Goal: Task Accomplishment & Management: Manage account settings

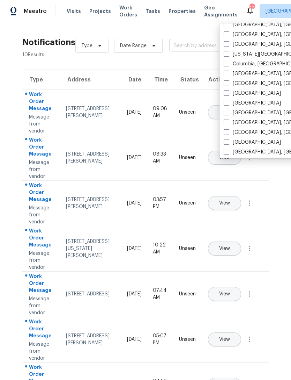
scroll to position [125, 0]
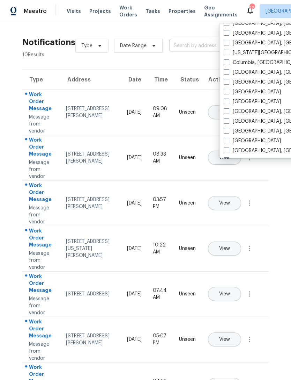
click at [231, 130] on label "[GEOGRAPHIC_DATA], [GEOGRAPHIC_DATA]" at bounding box center [278, 131] width 108 height 7
click at [229, 130] on input "[GEOGRAPHIC_DATA], [GEOGRAPHIC_DATA]" at bounding box center [226, 130] width 5 height 5
checkbox input "true"
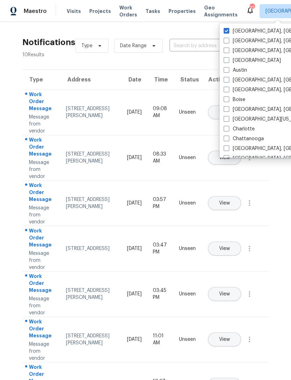
click at [228, 28] on span at bounding box center [227, 31] width 6 height 6
click at [228, 28] on input "[GEOGRAPHIC_DATA], [GEOGRAPHIC_DATA]" at bounding box center [226, 30] width 5 height 5
checkbox input "false"
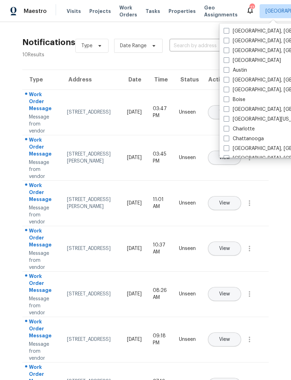
click at [74, 13] on span "Visits" at bounding box center [74, 11] width 14 height 7
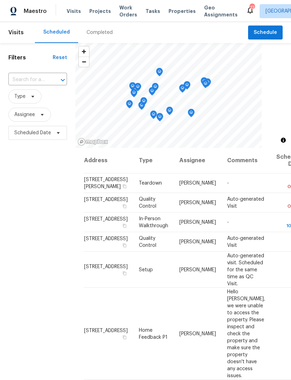
scroll to position [0, 0]
click at [100, 33] on div "Completed" at bounding box center [100, 32] width 26 height 7
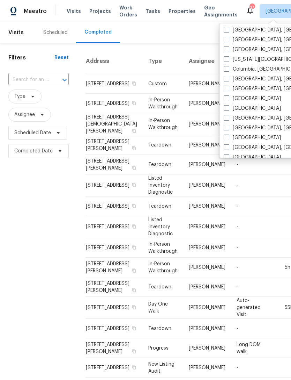
scroll to position [125, 0]
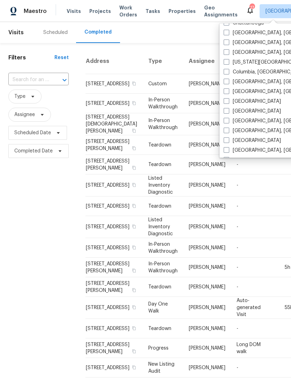
click at [243, 65] on label "[US_STATE][GEOGRAPHIC_DATA], [GEOGRAPHIC_DATA]" at bounding box center [291, 62] width 135 height 7
click at [229, 63] on input "[US_STATE][GEOGRAPHIC_DATA], [GEOGRAPHIC_DATA]" at bounding box center [226, 61] width 5 height 5
checkbox input "true"
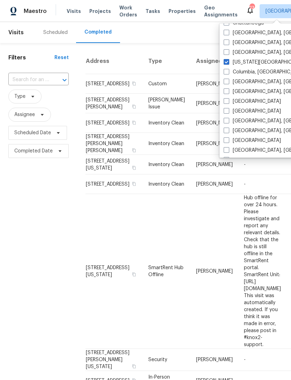
click at [252, 71] on label "Columbia, [GEOGRAPHIC_DATA]" at bounding box center [265, 72] width 82 height 7
click at [229, 71] on input "Columbia, [GEOGRAPHIC_DATA]" at bounding box center [226, 71] width 5 height 5
checkbox input "true"
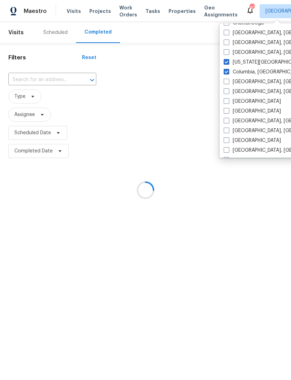
click at [225, 55] on label "[GEOGRAPHIC_DATA], [GEOGRAPHIC_DATA]" at bounding box center [278, 52] width 108 height 7
click at [225, 53] on input "[GEOGRAPHIC_DATA], [GEOGRAPHIC_DATA]" at bounding box center [226, 51] width 5 height 5
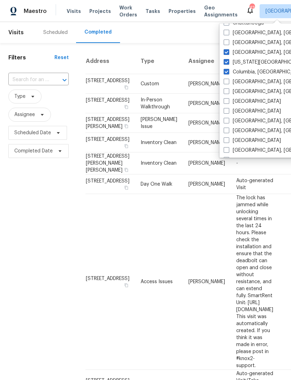
click at [225, 49] on span at bounding box center [227, 52] width 6 height 6
click at [225, 49] on input "[GEOGRAPHIC_DATA], [GEOGRAPHIC_DATA]" at bounding box center [226, 51] width 5 height 5
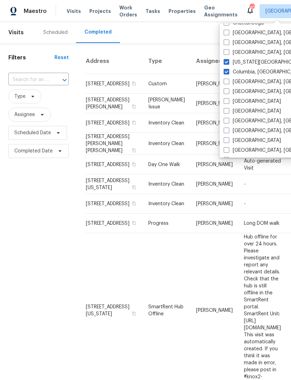
click at [228, 55] on label "[GEOGRAPHIC_DATA], [GEOGRAPHIC_DATA]" at bounding box center [278, 52] width 108 height 7
click at [228, 53] on input "[GEOGRAPHIC_DATA], [GEOGRAPHIC_DATA]" at bounding box center [226, 51] width 5 height 5
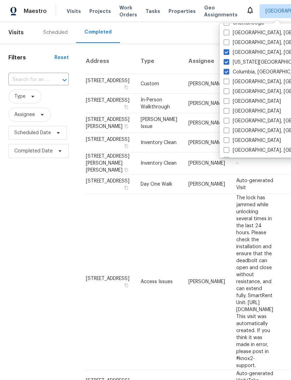
click at [230, 52] on label "[GEOGRAPHIC_DATA], [GEOGRAPHIC_DATA]" at bounding box center [278, 52] width 108 height 7
click at [229, 52] on input "[GEOGRAPHIC_DATA], [GEOGRAPHIC_DATA]" at bounding box center [226, 51] width 5 height 5
checkbox input "false"
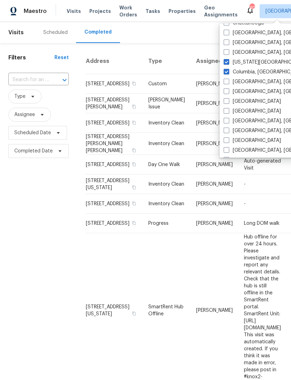
click at [227, 61] on span at bounding box center [227, 62] width 6 height 6
click at [227, 61] on input "[US_STATE][GEOGRAPHIC_DATA], [GEOGRAPHIC_DATA]" at bounding box center [226, 61] width 5 height 5
checkbox input "false"
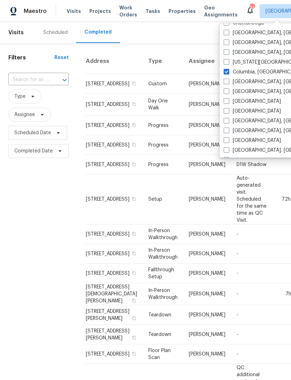
click at [172, 12] on span "Properties" at bounding box center [182, 11] width 27 height 7
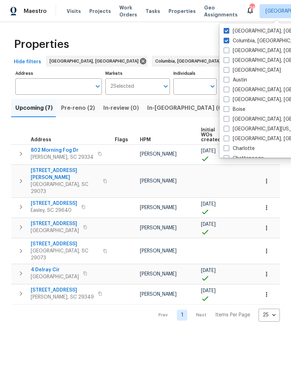
click at [226, 30] on span at bounding box center [227, 31] width 6 height 6
click at [226, 30] on input "[GEOGRAPHIC_DATA], [GEOGRAPHIC_DATA]" at bounding box center [226, 30] width 5 height 5
checkbox input "false"
click at [70, 14] on span "Visits" at bounding box center [74, 11] width 14 height 7
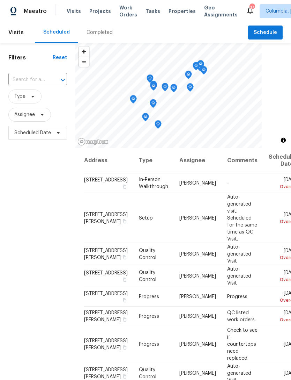
click at [95, 33] on div "Completed" at bounding box center [100, 32] width 26 height 7
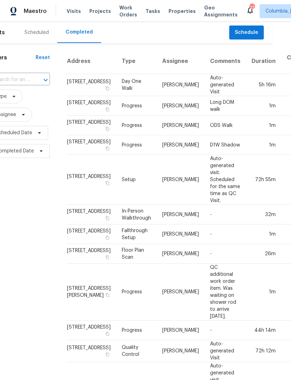
scroll to position [0, 19]
click at [176, 8] on span "Properties" at bounding box center [182, 11] width 27 height 7
